Goal: Task Accomplishment & Management: Use online tool/utility

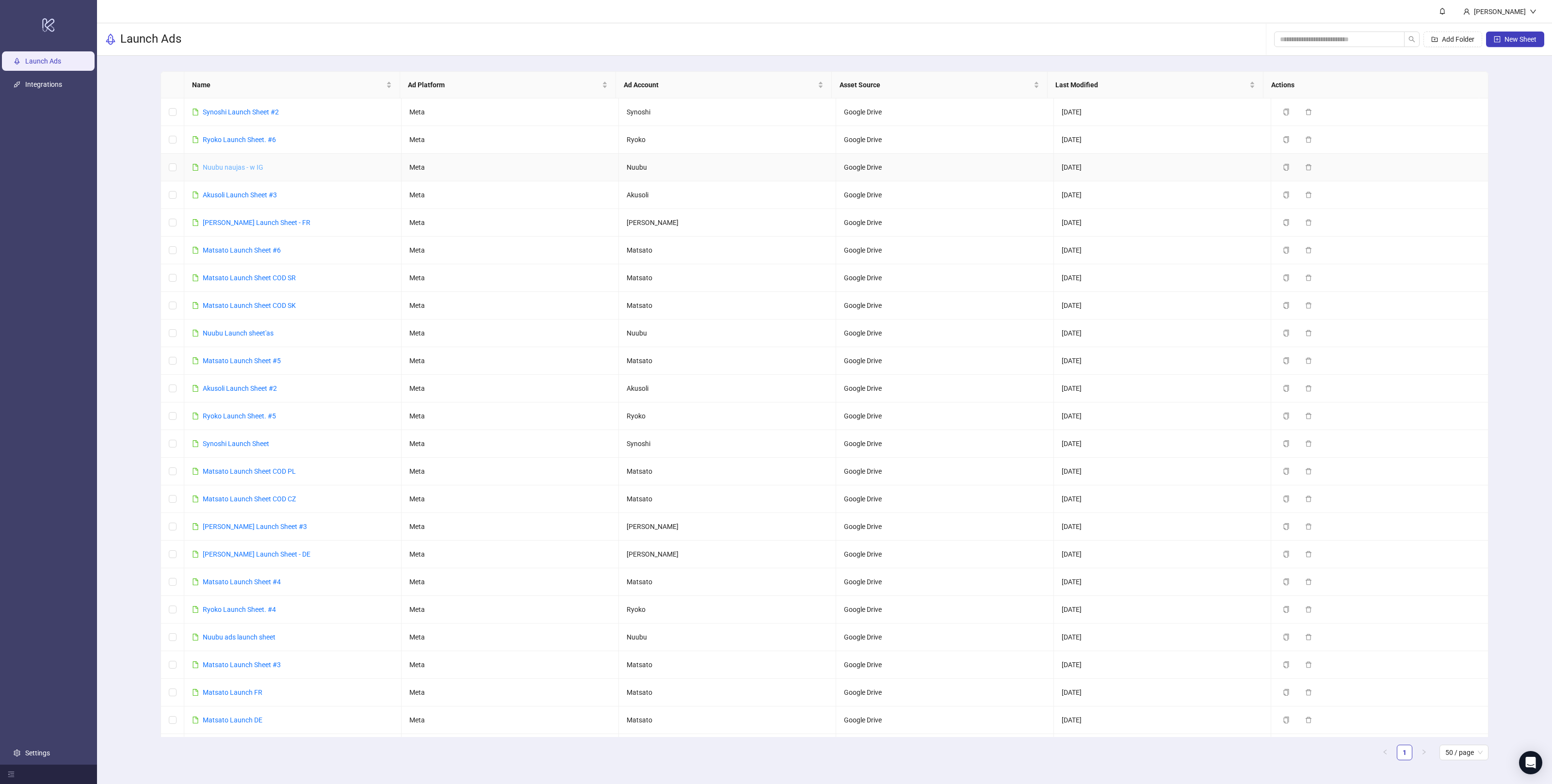
click at [235, 166] on link "Nuubu naujas - w IG" at bounding box center [233, 167] width 61 height 8
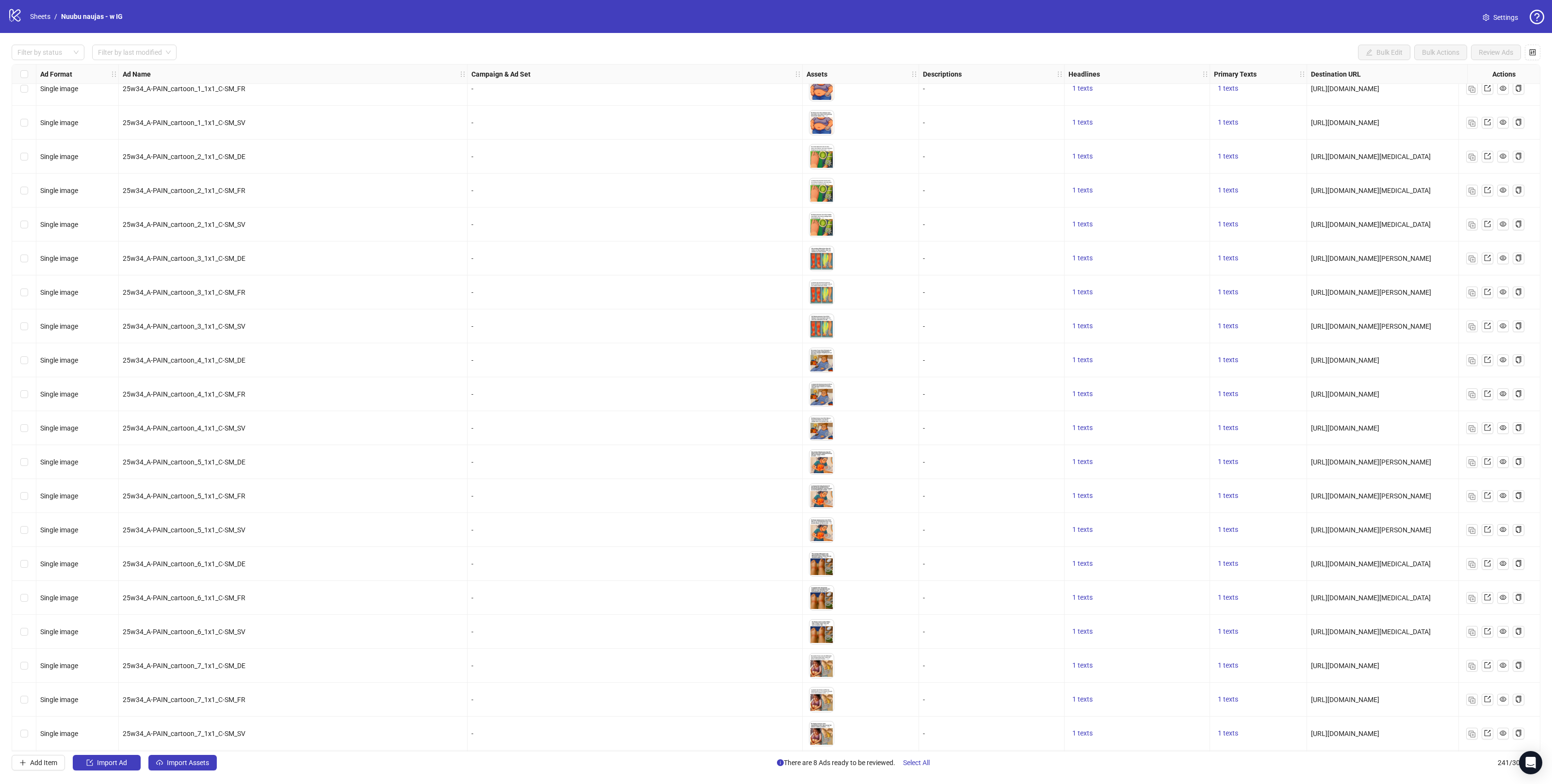
scroll to position [7514, 0]
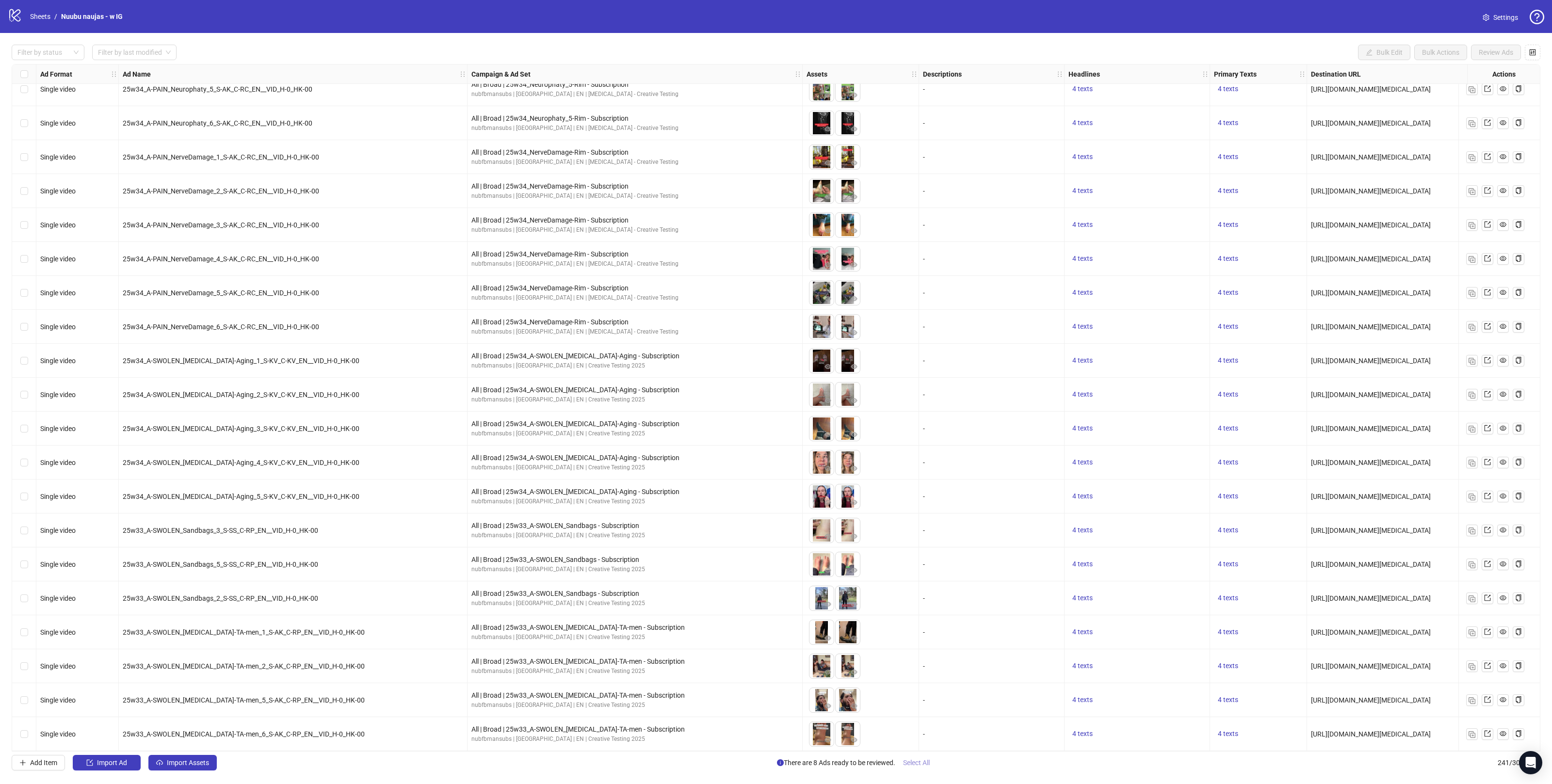
click at [911, 762] on span "Select All" at bounding box center [916, 762] width 27 height 8
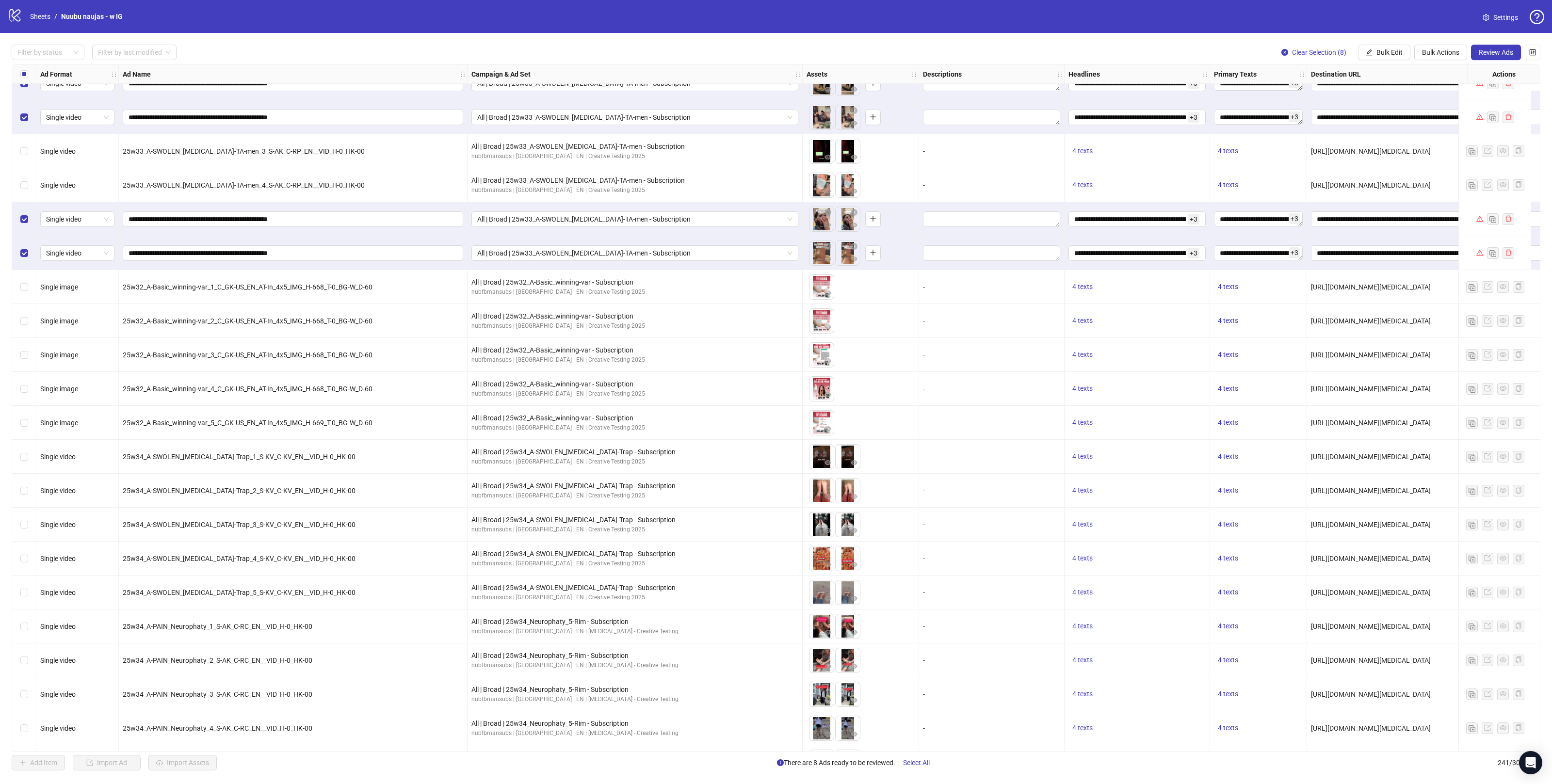
scroll to position [6835, 0]
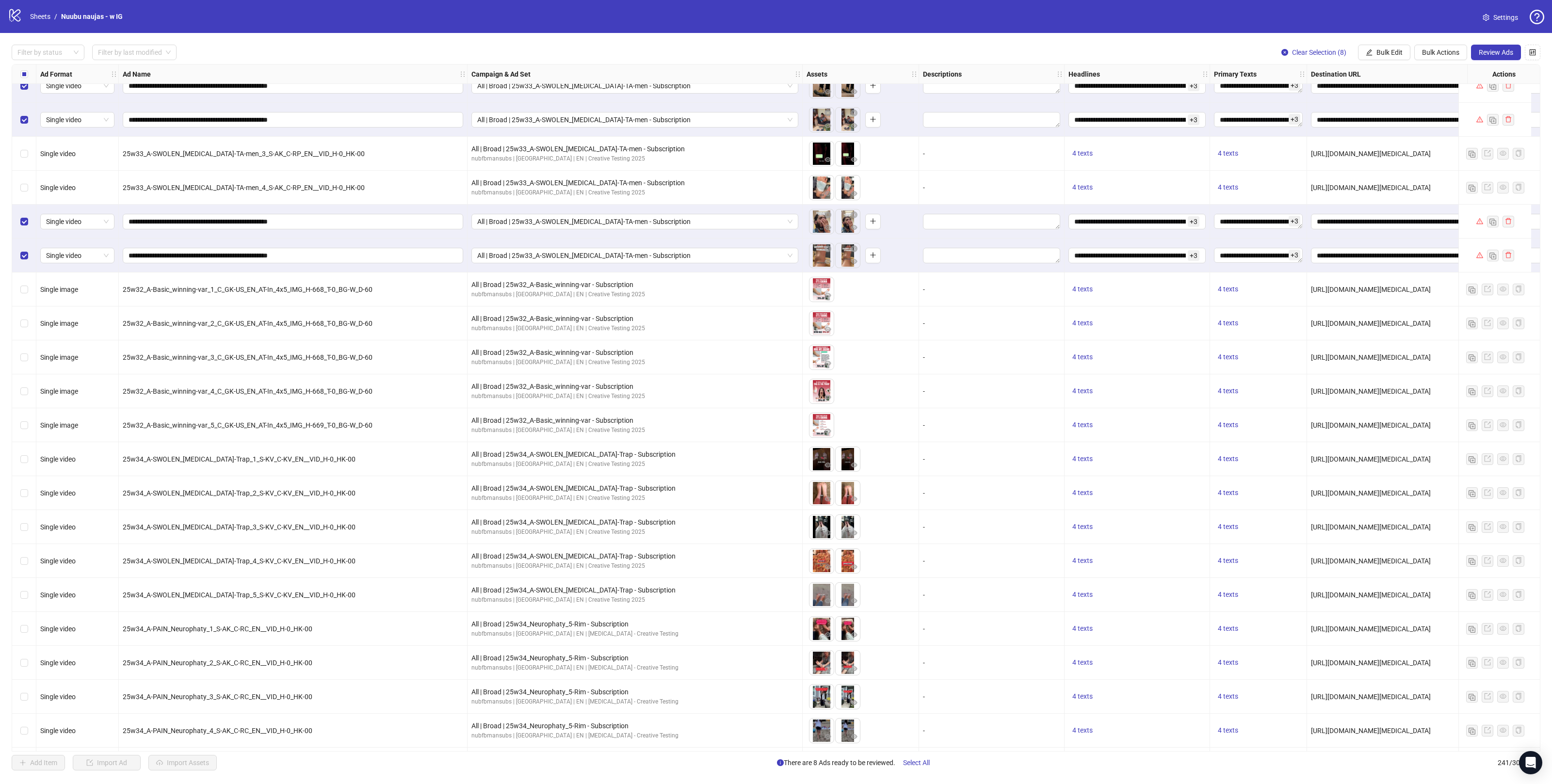
click at [1325, 52] on span "Clear Selection (8)" at bounding box center [1319, 52] width 54 height 8
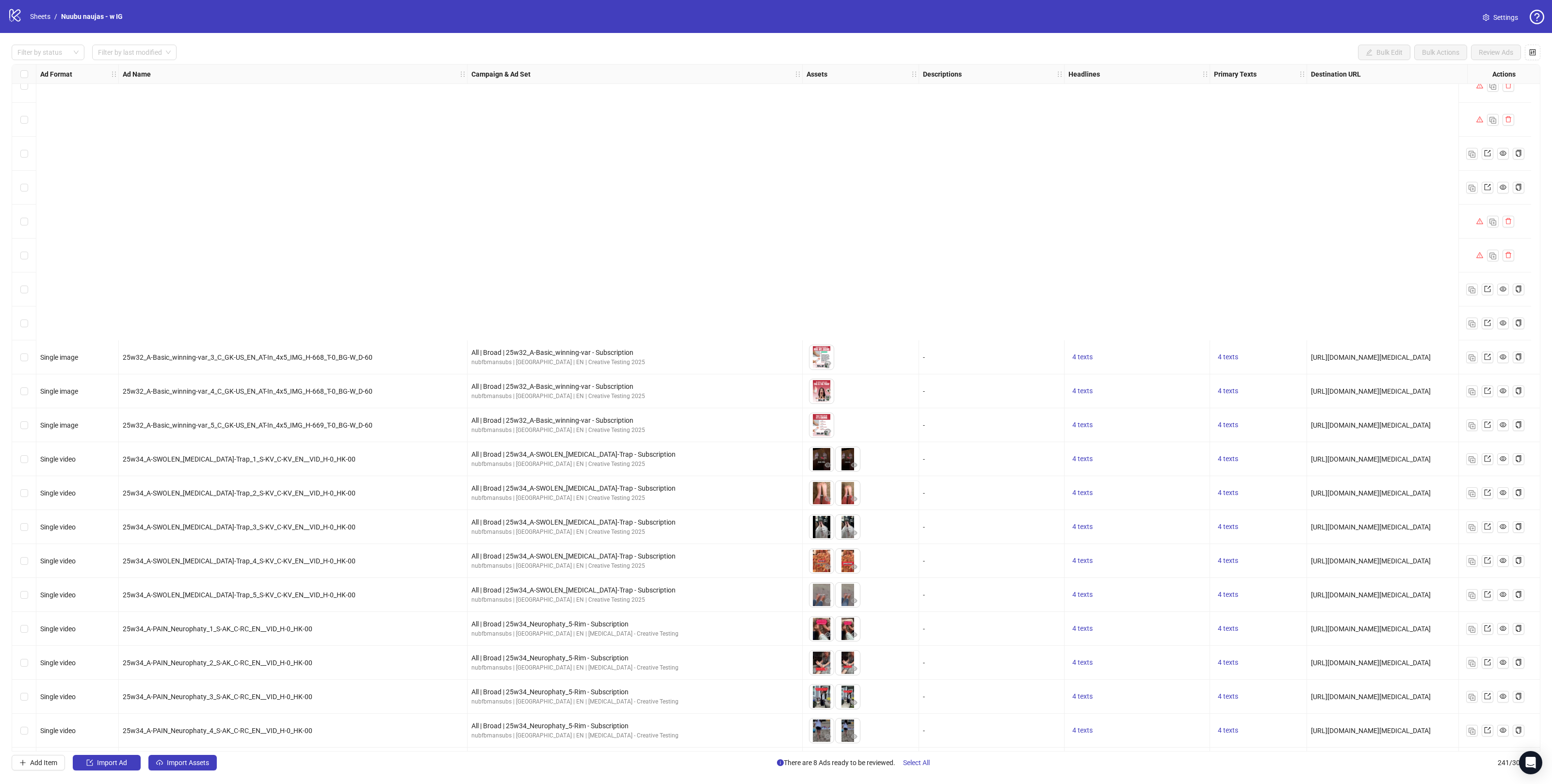
scroll to position [7514, 0]
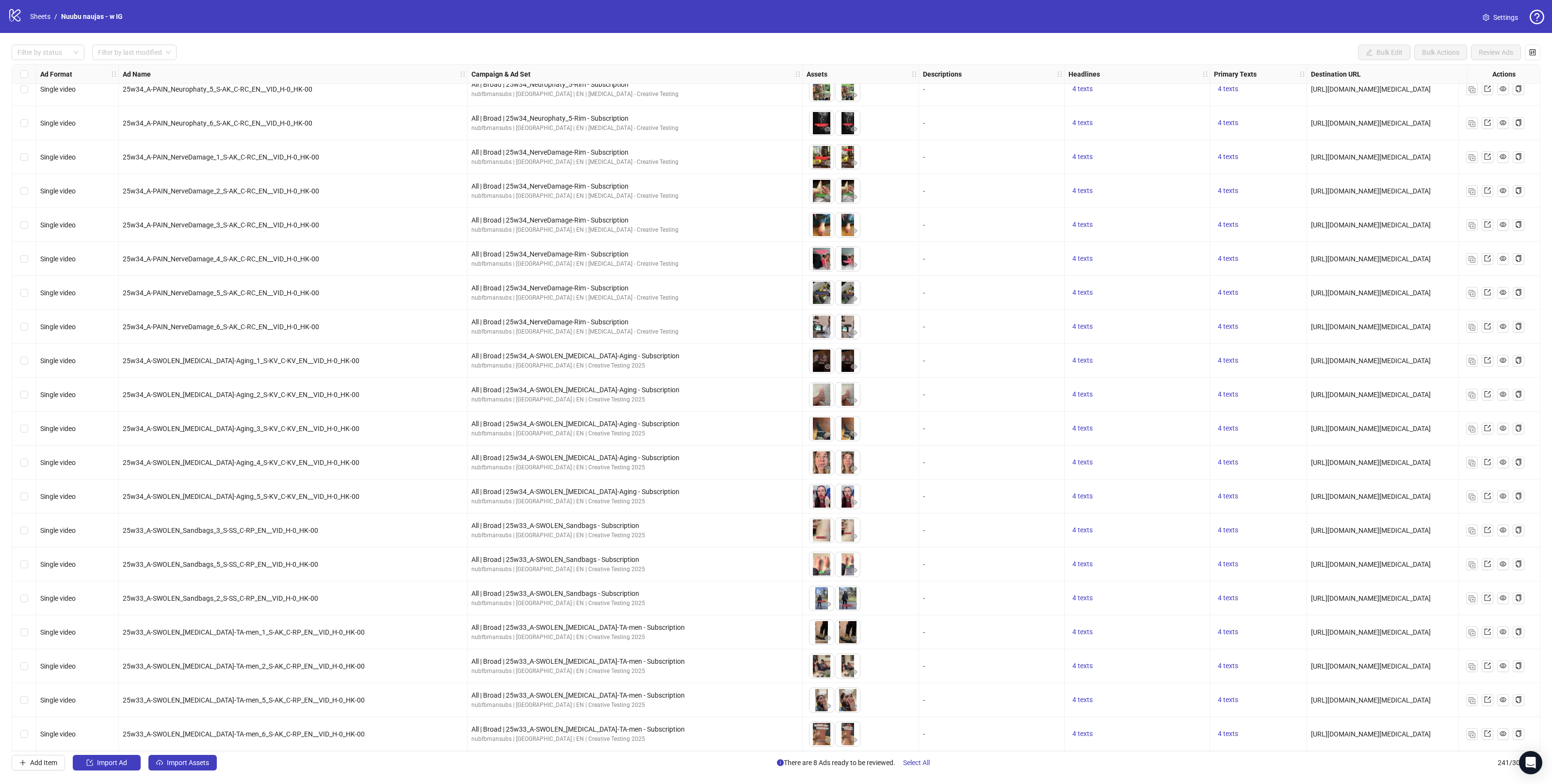
click at [416, 491] on div "25w34_A-SWOLEN_[MEDICAL_DATA]-Aging_5_S-KV_C-KV_EN__VID_H-0_HK-00" at bounding box center [293, 496] width 340 height 11
drag, startPoint x: 270, startPoint y: 493, endPoint x: 210, endPoint y: 498, distance: 60.2
click at [216, 499] on div "25w34_A-SWOLEN_[MEDICAL_DATA]-Aging_5_S-KV_C-KV_EN__VID_H-0_HK-00" at bounding box center [293, 496] width 340 height 11
click at [198, 496] on span "25w34_A-SWOLEN_[MEDICAL_DATA]-Aging_5_S-KV_C-KV_EN__VID_H-0_HK-00" at bounding box center [241, 496] width 237 height 8
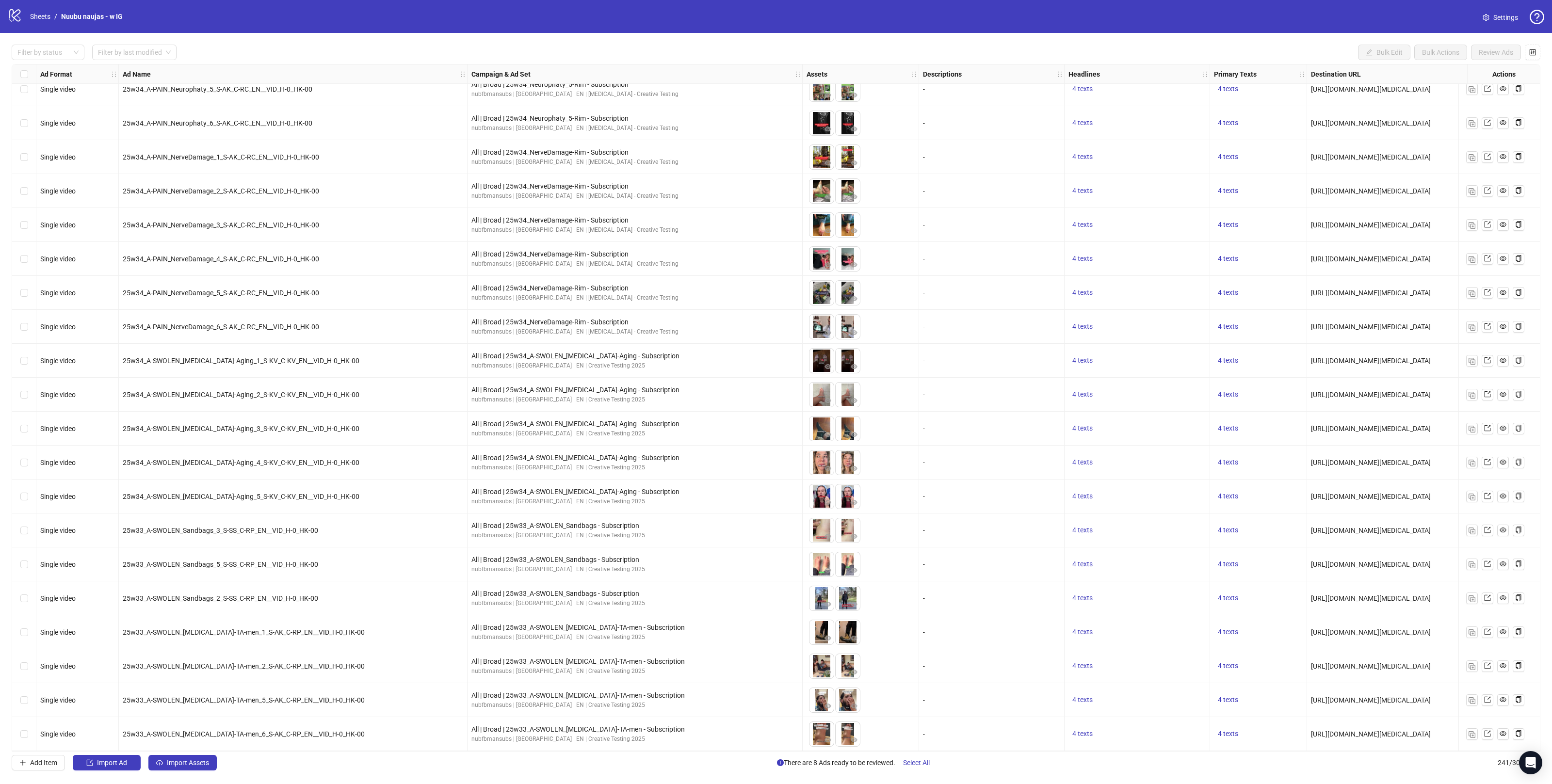
drag, startPoint x: 225, startPoint y: 497, endPoint x: 211, endPoint y: 538, distance: 43.3
click at [224, 497] on div "25w34_A-SWOLEN_[MEDICAL_DATA]-Aging_5_S-KV_C-KV_EN__VID_H-0_HK-00" at bounding box center [293, 496] width 340 height 11
click at [195, 764] on span "Import Assets" at bounding box center [188, 762] width 42 height 8
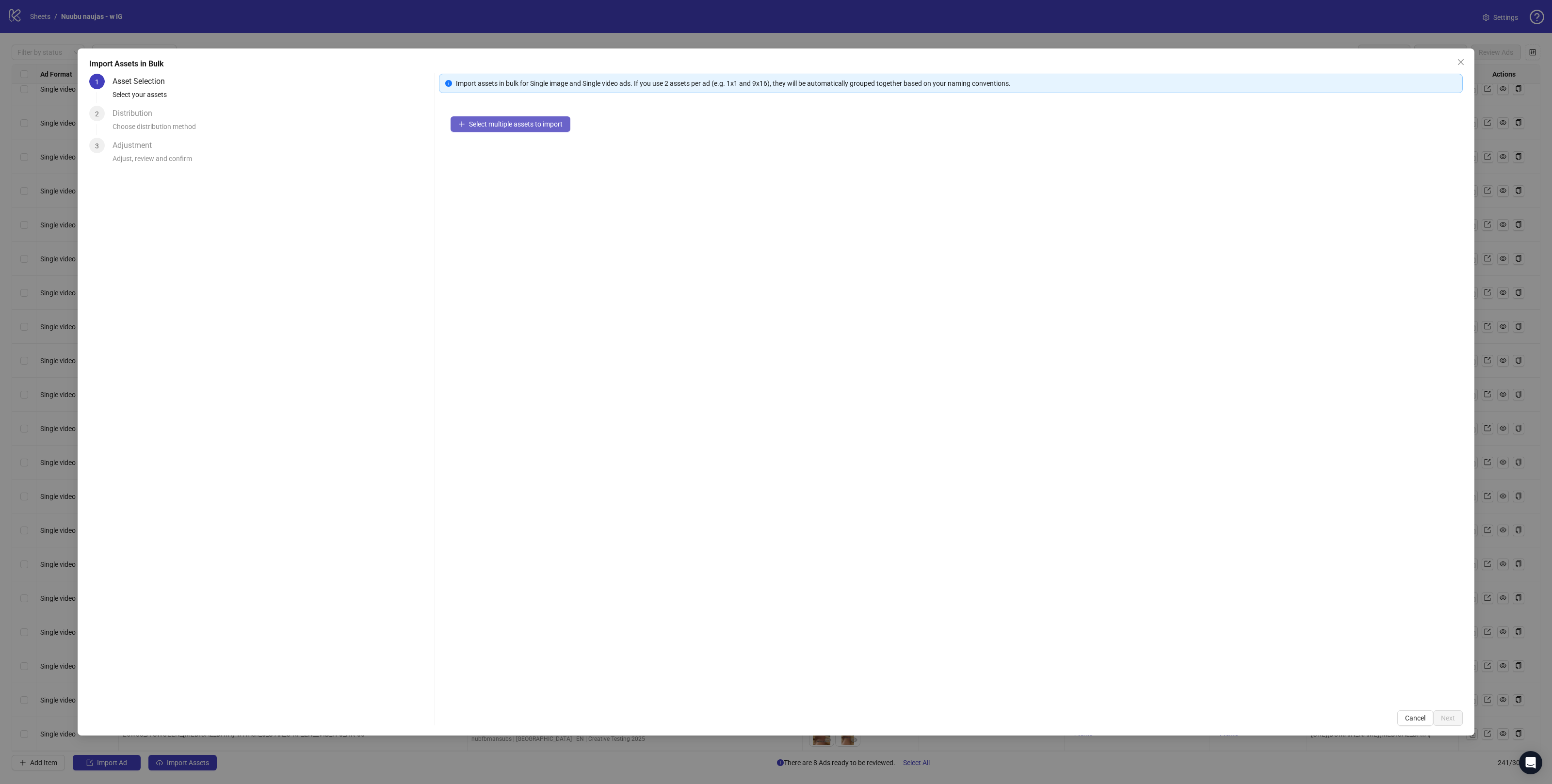
click at [518, 124] on span "Select multiple assets to import" at bounding box center [515, 124] width 93 height 8
click at [1446, 718] on span "Next" at bounding box center [1448, 718] width 14 height 8
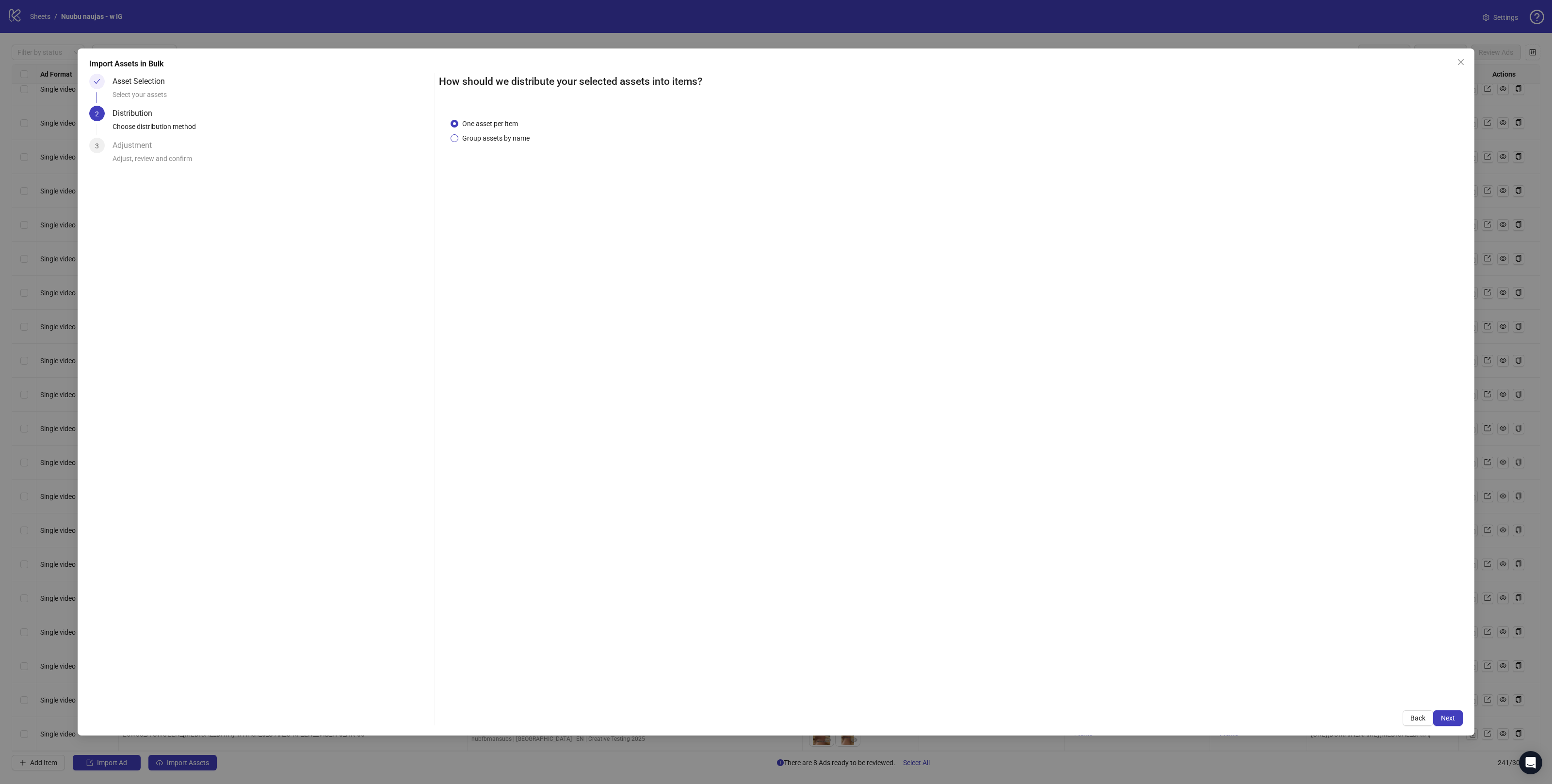
click at [512, 135] on span "Group assets by name" at bounding box center [496, 138] width 75 height 11
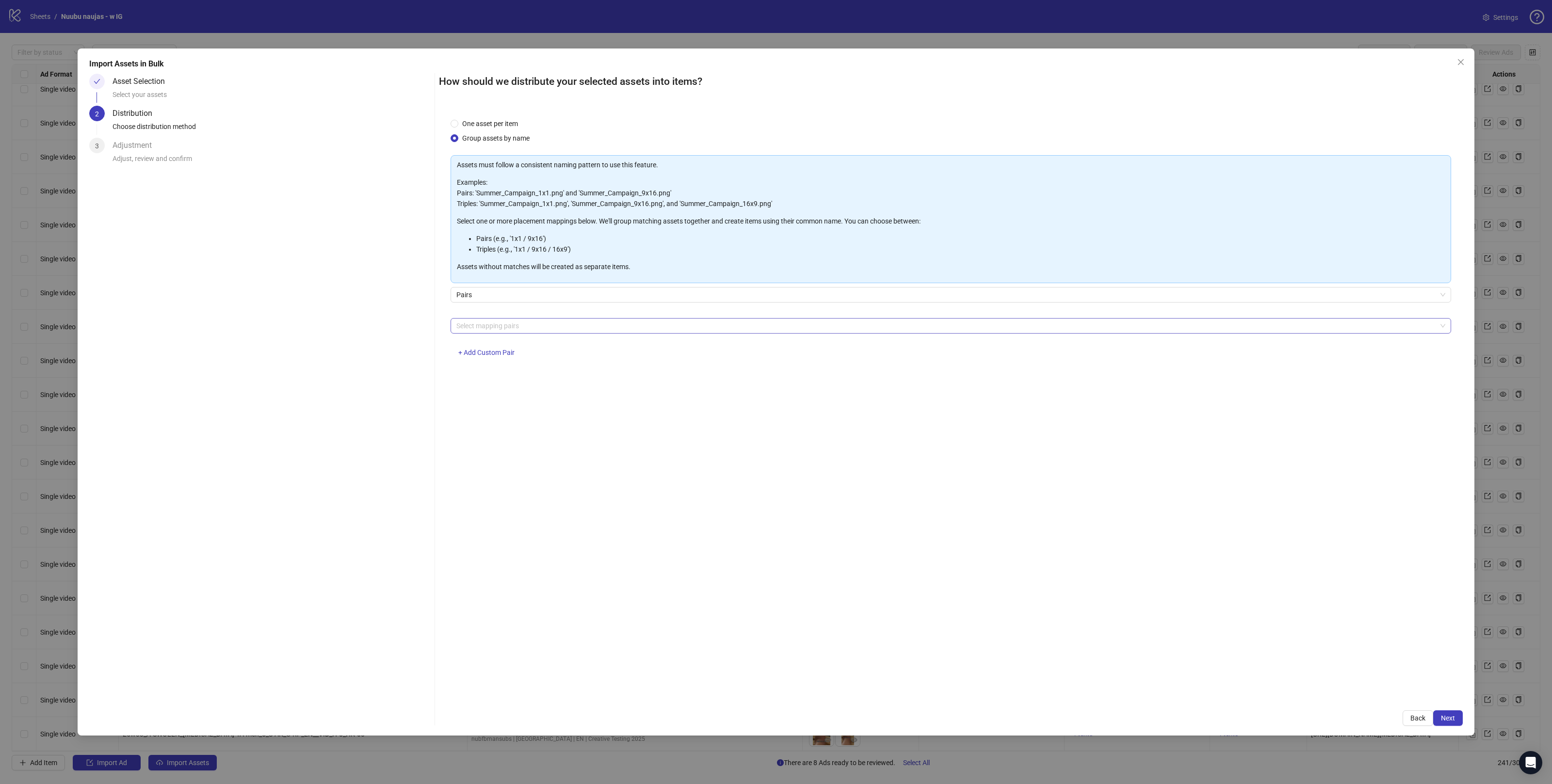
click at [486, 329] on div at bounding box center [945, 326] width 986 height 14
click at [476, 438] on div "4x5 / 9x16" at bounding box center [951, 437] width 986 height 11
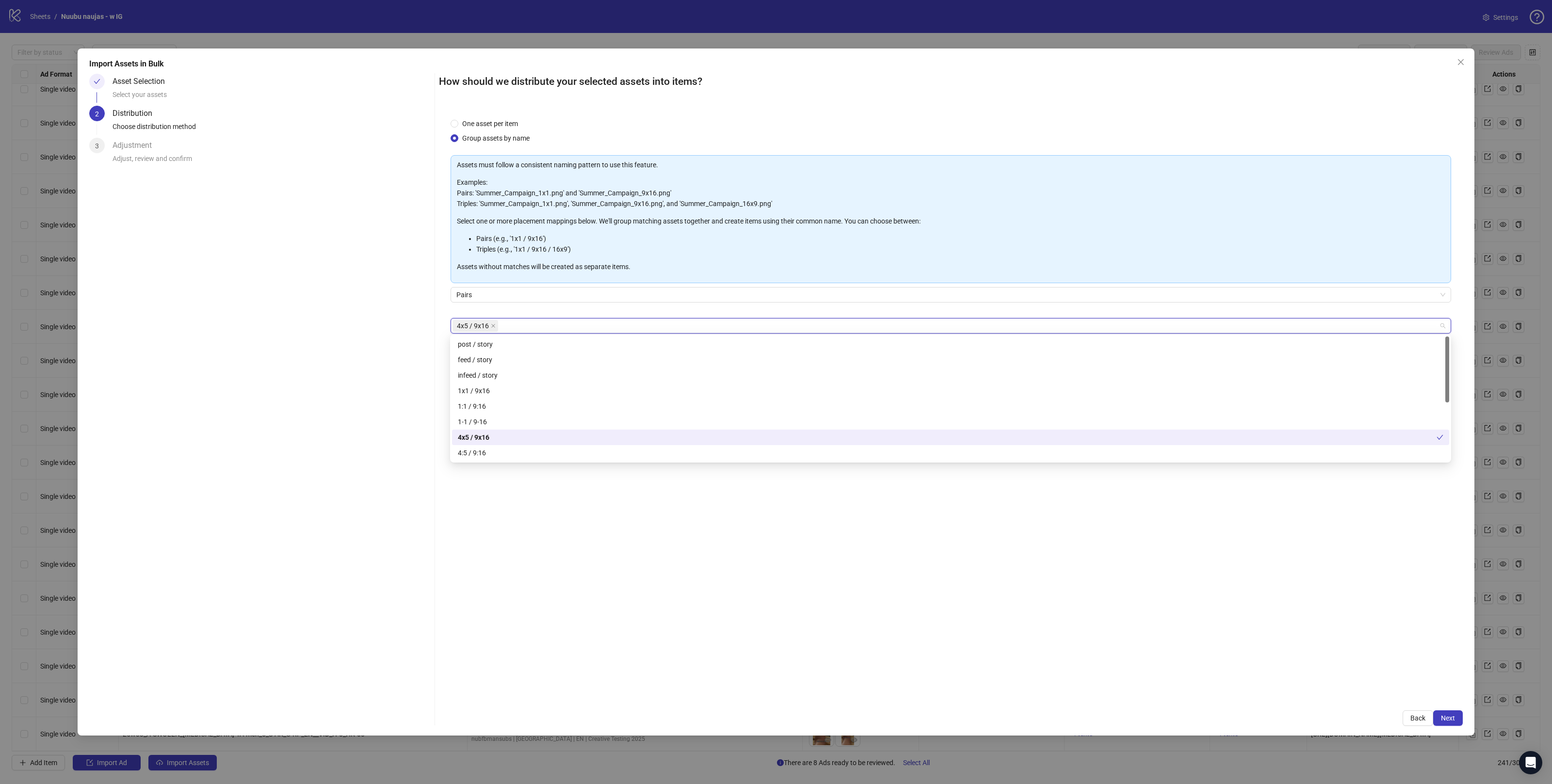
click at [695, 567] on div "One asset per item Group assets by name Assets must follow a consistent naming …" at bounding box center [951, 403] width 1024 height 593
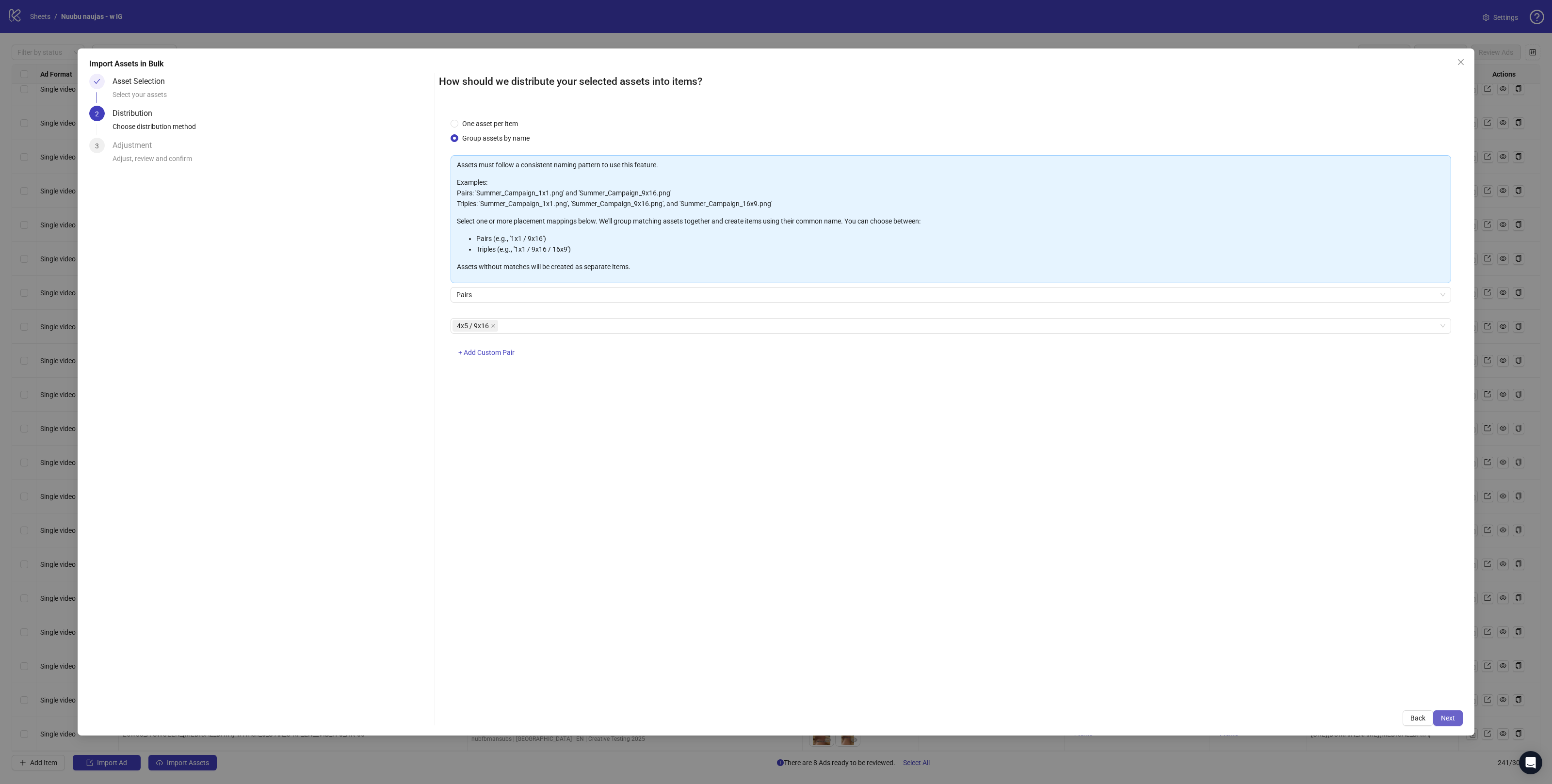
click at [1452, 718] on span "Next" at bounding box center [1448, 718] width 14 height 8
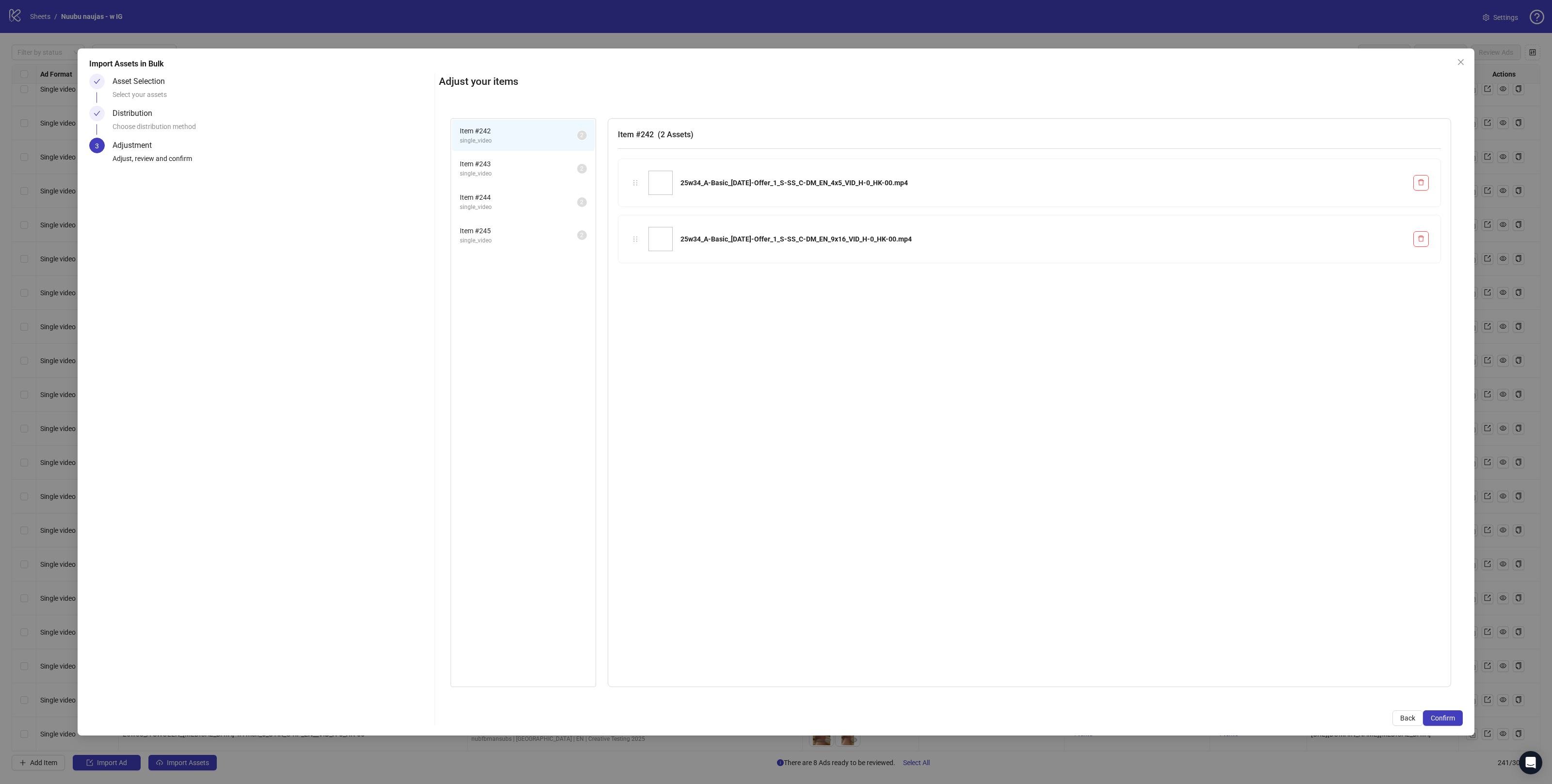
drag, startPoint x: 468, startPoint y: 167, endPoint x: 469, endPoint y: 207, distance: 40.0
click at [467, 167] on span "Item # 243" at bounding box center [518, 164] width 117 height 11
click at [481, 209] on span "single_video" at bounding box center [518, 207] width 117 height 9
click at [510, 238] on span "single_video" at bounding box center [518, 240] width 117 height 9
click at [1179, 535] on div "Item # 245 ( 2 Assets ) 25w34_A-Basic_[DATE]-Offer_4_S-SS_C-DM_EN_4x5_VID_H-0_H…" at bounding box center [1030, 402] width 843 height 569
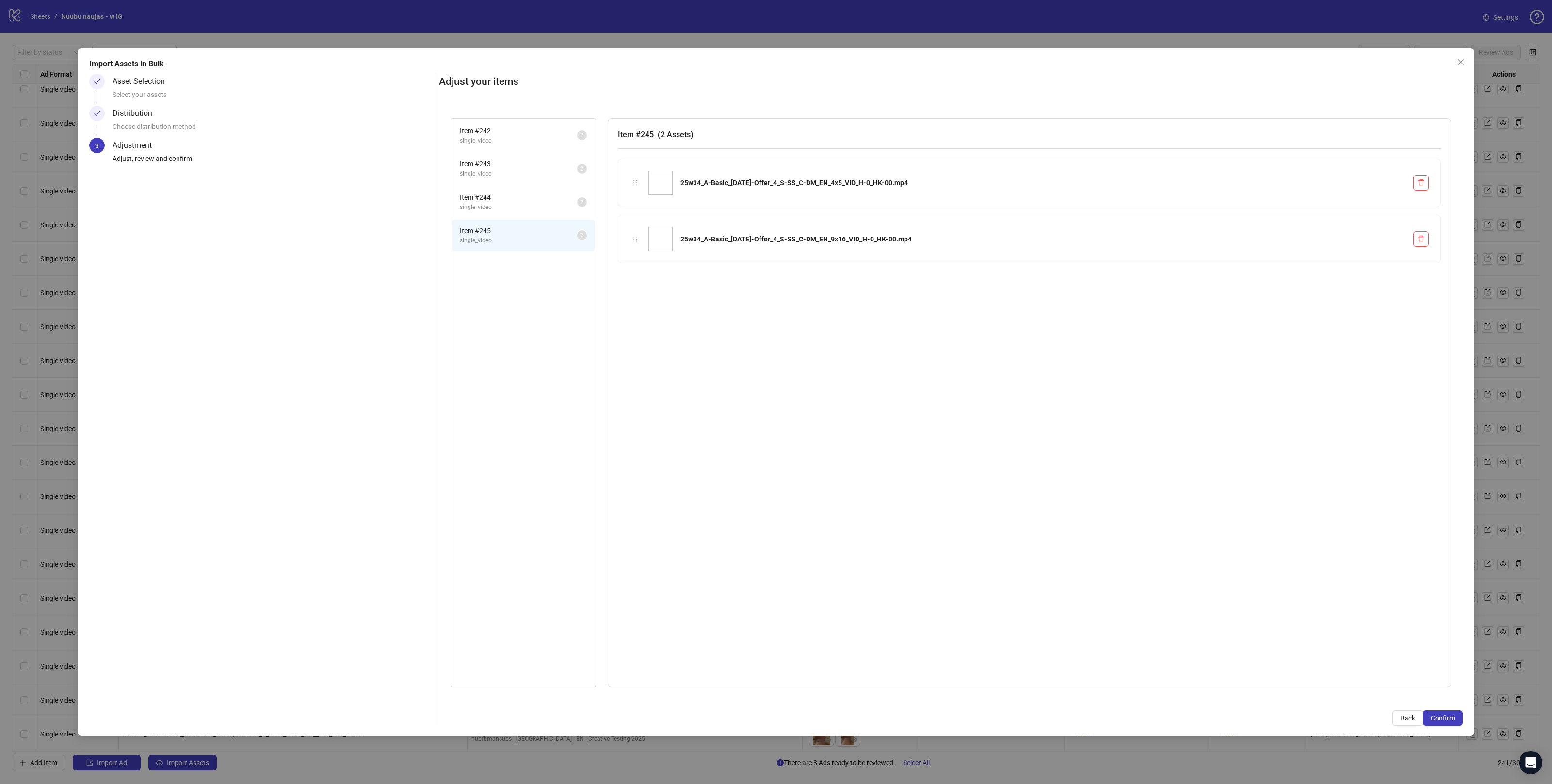
click at [1468, 721] on div "Import Assets in Bulk Asset Selection Select your assets Distribution Choose di…" at bounding box center [776, 391] width 1397 height 687
click at [1454, 720] on span "Confirm" at bounding box center [1443, 718] width 24 height 8
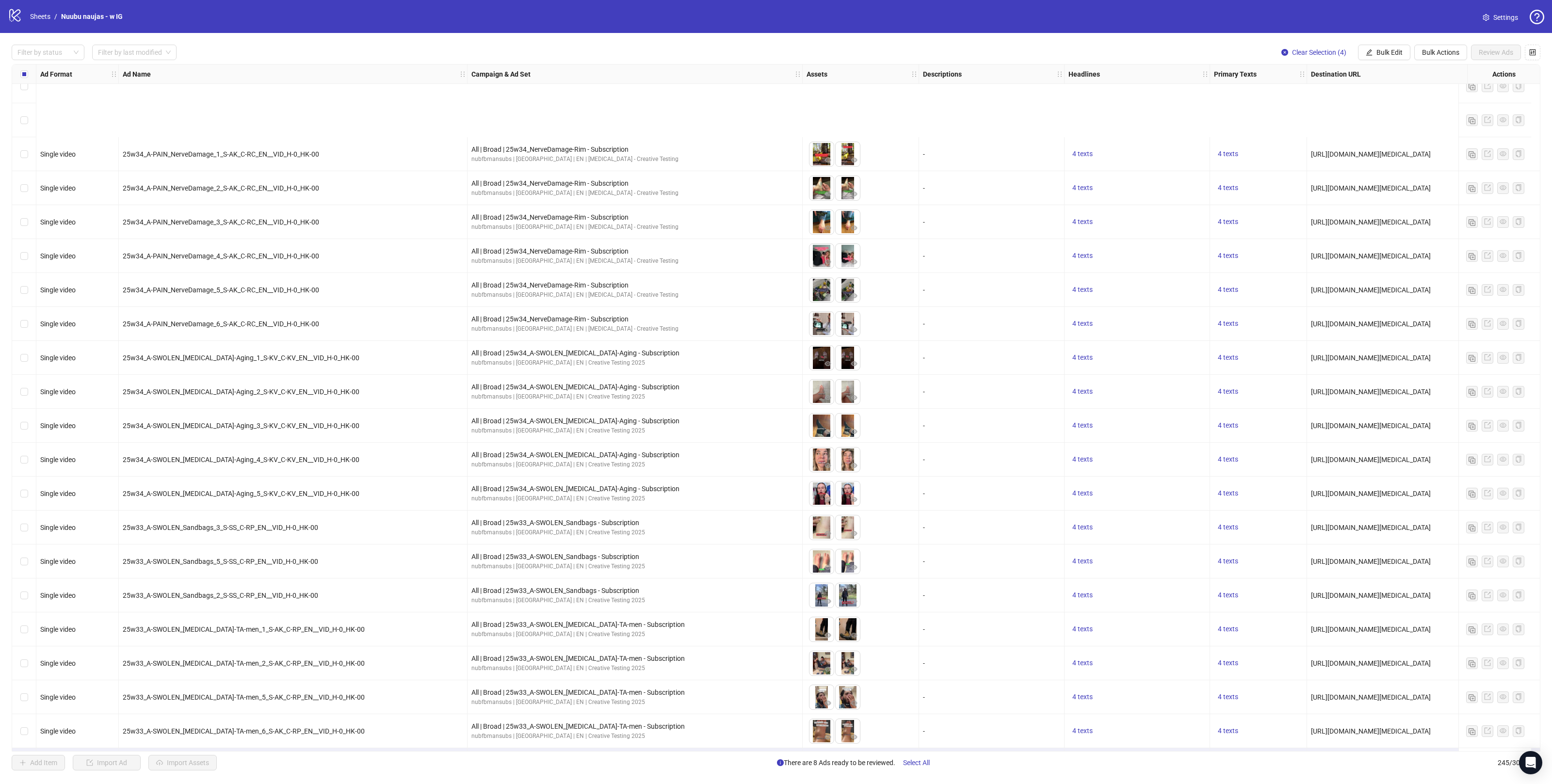
scroll to position [7649, 0]
